Goal: Download file/media

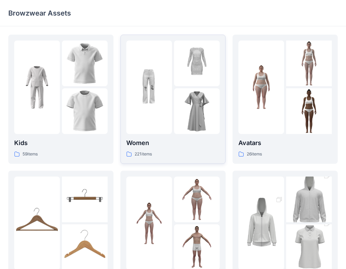
click at [186, 117] on img at bounding box center [197, 111] width 46 height 46
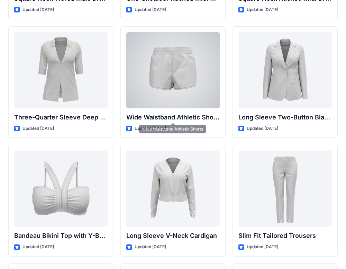
scroll to position [601, 0]
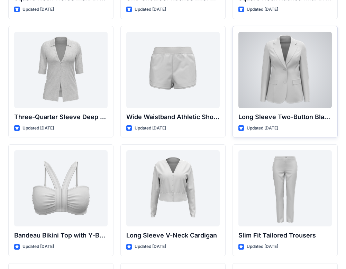
click at [296, 90] on div at bounding box center [284, 70] width 93 height 76
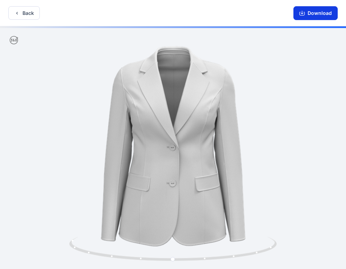
click at [318, 13] on button "Download" at bounding box center [315, 13] width 44 height 14
click at [316, 17] on button "Download" at bounding box center [315, 13] width 44 height 14
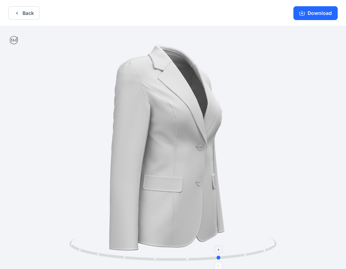
drag, startPoint x: 201, startPoint y: 258, endPoint x: 221, endPoint y: 259, distance: 20.0
click at [224, 259] on icon at bounding box center [173, 249] width 209 height 26
